Goal: Task Accomplishment & Management: Use online tool/utility

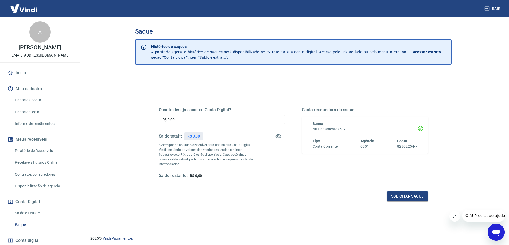
click at [199, 138] on p "R$ 0,00" at bounding box center [193, 137] width 13 height 6
click at [210, 190] on div "Quanto deseja sacar da Conta Digital? R$ 0,00 ​ Saldo total*: R$ 0,00 *Correspo…" at bounding box center [293, 148] width 269 height 107
drag, startPoint x: 187, startPoint y: 144, endPoint x: 201, endPoint y: 140, distance: 14.6
click at [201, 140] on div "Quanto deseja sacar da Conta Digital? R$ 0,00 ​ Saldo total*: R$ 0,00 *Correspo…" at bounding box center [222, 143] width 126 height 72
drag, startPoint x: 201, startPoint y: 140, endPoint x: 261, endPoint y: 107, distance: 68.1
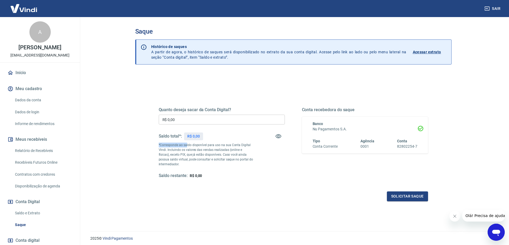
click at [202, 140] on div "Saldo total*: R$ 0,00" at bounding box center [181, 136] width 44 height 13
